Goal: Navigation & Orientation: Find specific page/section

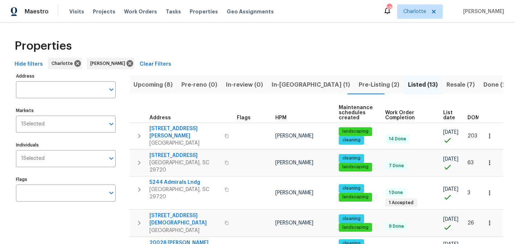
click at [161, 87] on span "Upcoming (8)" at bounding box center [152, 85] width 39 height 10
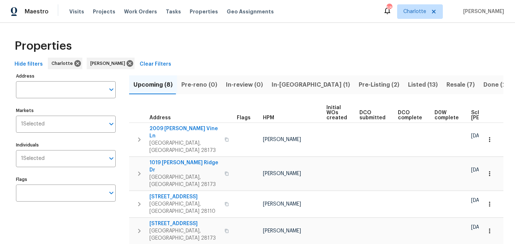
click at [277, 82] on span "In-[GEOGRAPHIC_DATA] (1)" at bounding box center [310, 85] width 78 height 10
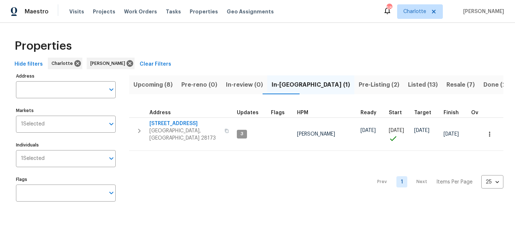
click at [358, 82] on span "Pre-Listing (2)" at bounding box center [378, 85] width 41 height 10
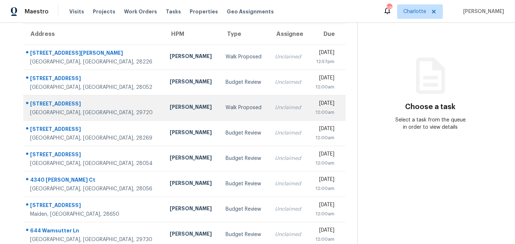
scroll to position [59, 0]
